Goal: Task Accomplishment & Management: Use online tool/utility

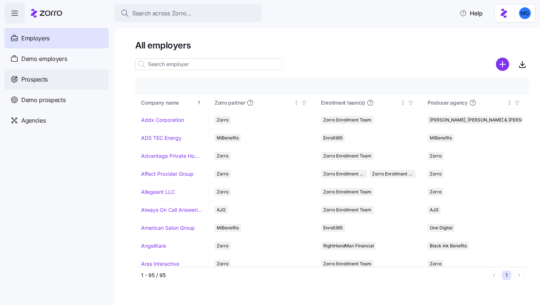
click at [48, 83] on div "Prospects" at bounding box center [56, 79] width 104 height 21
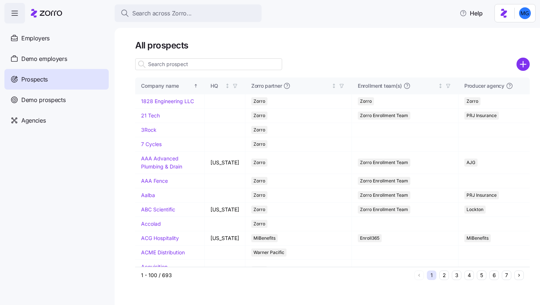
click at [215, 69] on input at bounding box center [208, 64] width 147 height 12
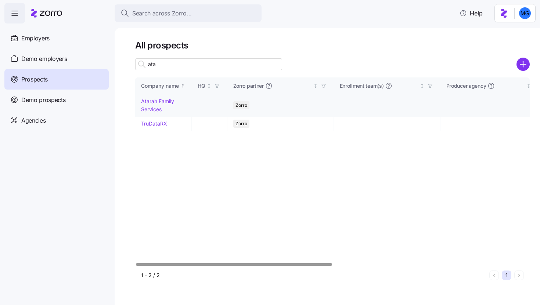
type input "ata"
click at [153, 109] on link "Atarah Family Services" at bounding box center [157, 105] width 33 height 14
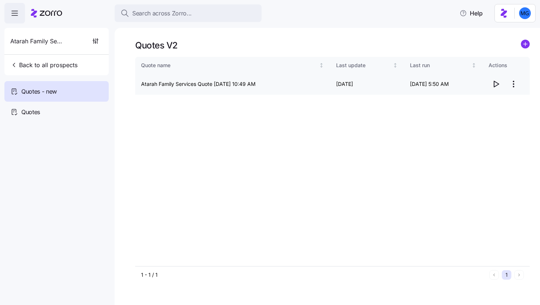
click at [495, 84] on icon "button" at bounding box center [495, 84] width 9 height 9
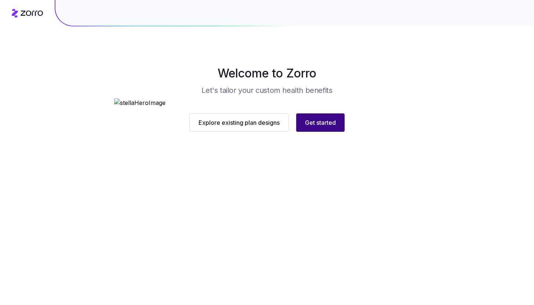
click at [320, 127] on span "Get started" at bounding box center [320, 122] width 31 height 9
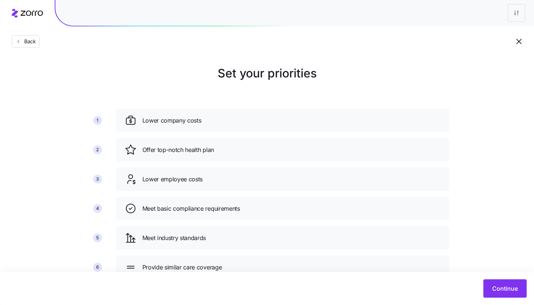
click at [515, 300] on div "Continue" at bounding box center [267, 288] width 534 height 33
click at [509, 294] on button "Continue" at bounding box center [505, 288] width 43 height 18
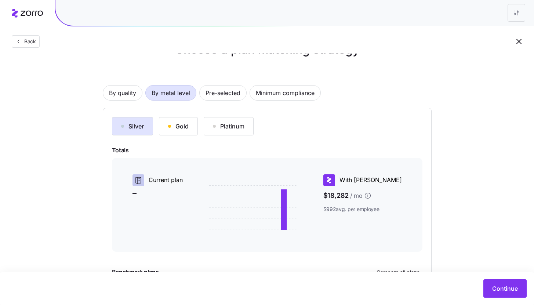
scroll to position [65, 0]
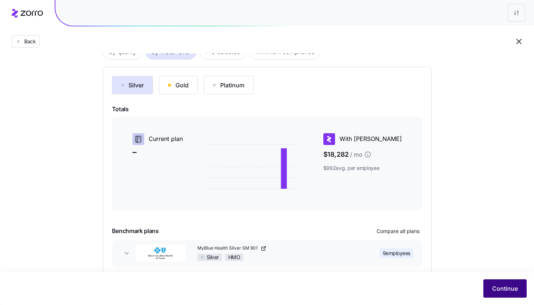
click at [500, 285] on span "Continue" at bounding box center [505, 288] width 26 height 9
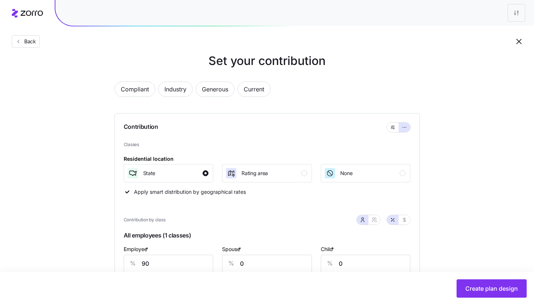
scroll to position [145, 0]
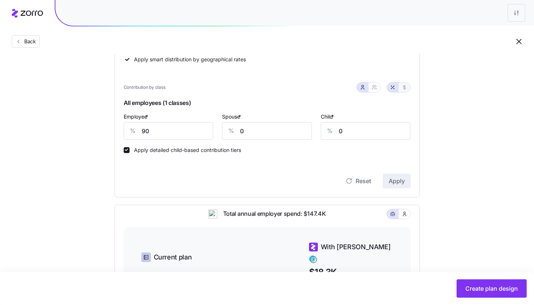
click at [402, 85] on button "button" at bounding box center [405, 87] width 6 height 6
click at [178, 133] on input "640" at bounding box center [169, 131] width 90 height 18
click at [263, 133] on input "0" at bounding box center [267, 131] width 90 height 18
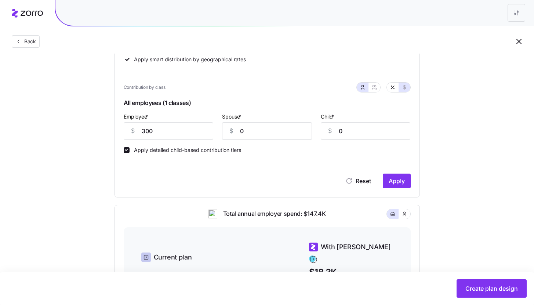
click at [276, 165] on div "Reset Apply" at bounding box center [267, 173] width 287 height 29
click at [401, 181] on span "Apply" at bounding box center [397, 181] width 16 height 9
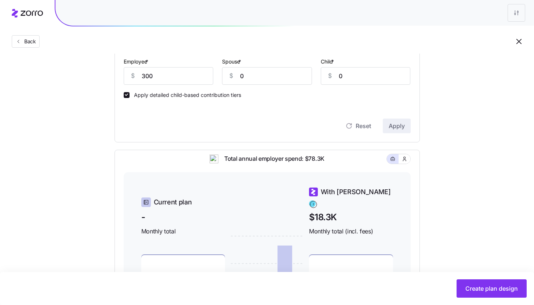
scroll to position [308, 0]
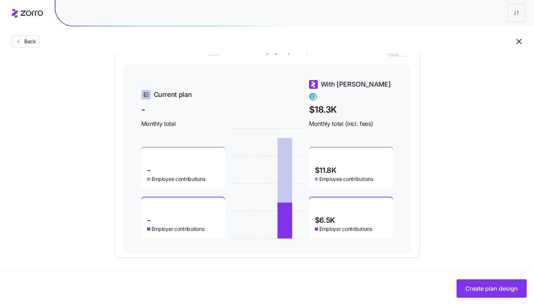
click at [441, 189] on div "Set your contribution Compliant Industry Generous Current Contribution Classes …" at bounding box center [267, 7] width 364 height 501
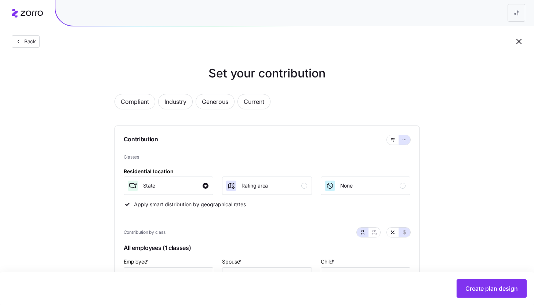
scroll to position [159, 0]
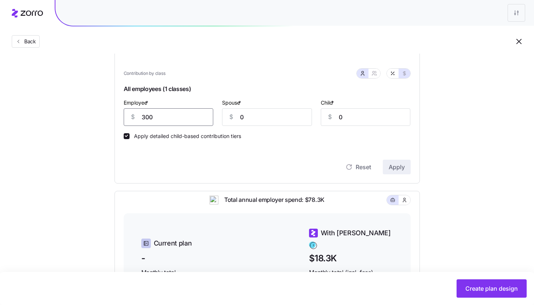
click at [155, 116] on input "300" at bounding box center [169, 117] width 90 height 18
click at [398, 72] on button "button" at bounding box center [393, 74] width 12 height 10
click at [169, 113] on input "42" at bounding box center [169, 117] width 90 height 18
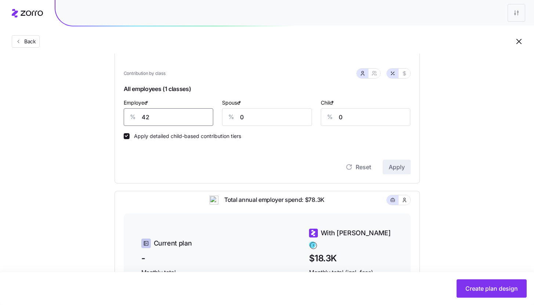
click at [169, 113] on input "42" at bounding box center [169, 117] width 90 height 18
click at [401, 167] on span "Apply" at bounding box center [397, 167] width 16 height 9
click at [445, 204] on div "Set your contribution Compliant Industry Generous Current Contribution Classes …" at bounding box center [267, 156] width 364 height 501
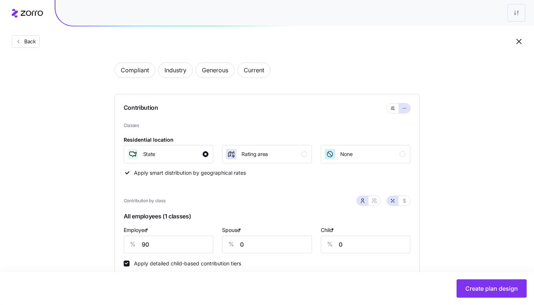
scroll to position [99, 0]
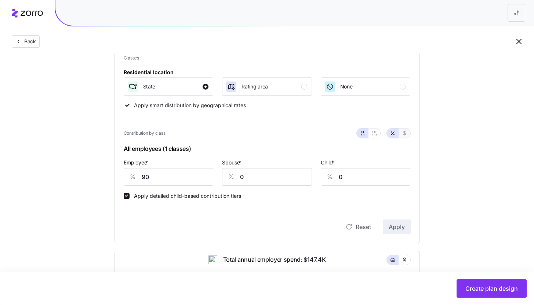
click at [405, 131] on icon "button" at bounding box center [405, 133] width 6 height 6
click at [202, 170] on input "640" at bounding box center [169, 177] width 90 height 18
type input "0"
type input "300"
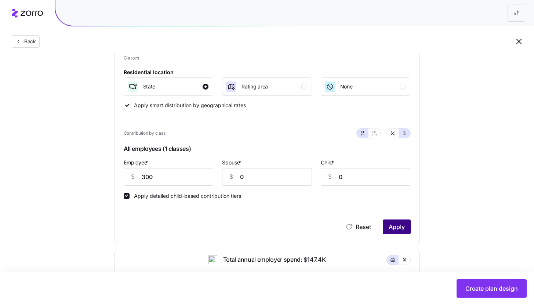
click at [399, 223] on span "Apply" at bounding box center [397, 226] width 16 height 9
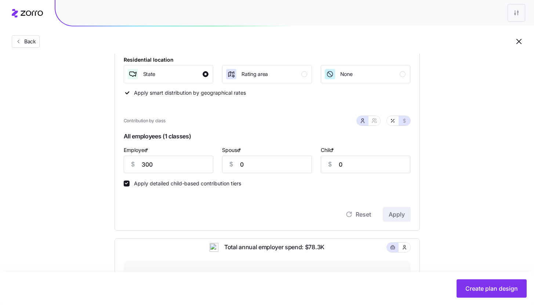
scroll to position [308, 0]
